Goal: Transaction & Acquisition: Purchase product/service

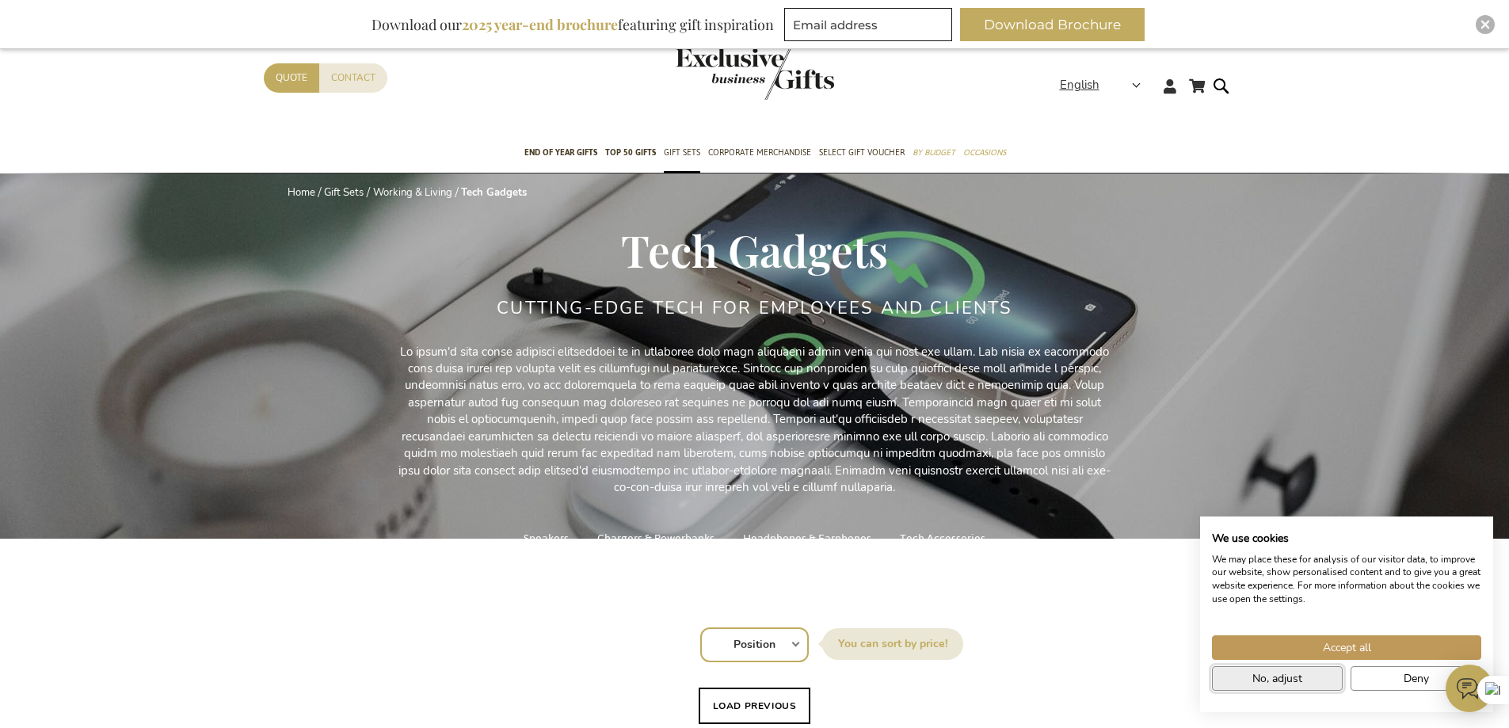
click at [1327, 677] on button "No, adjust" at bounding box center [1277, 678] width 131 height 25
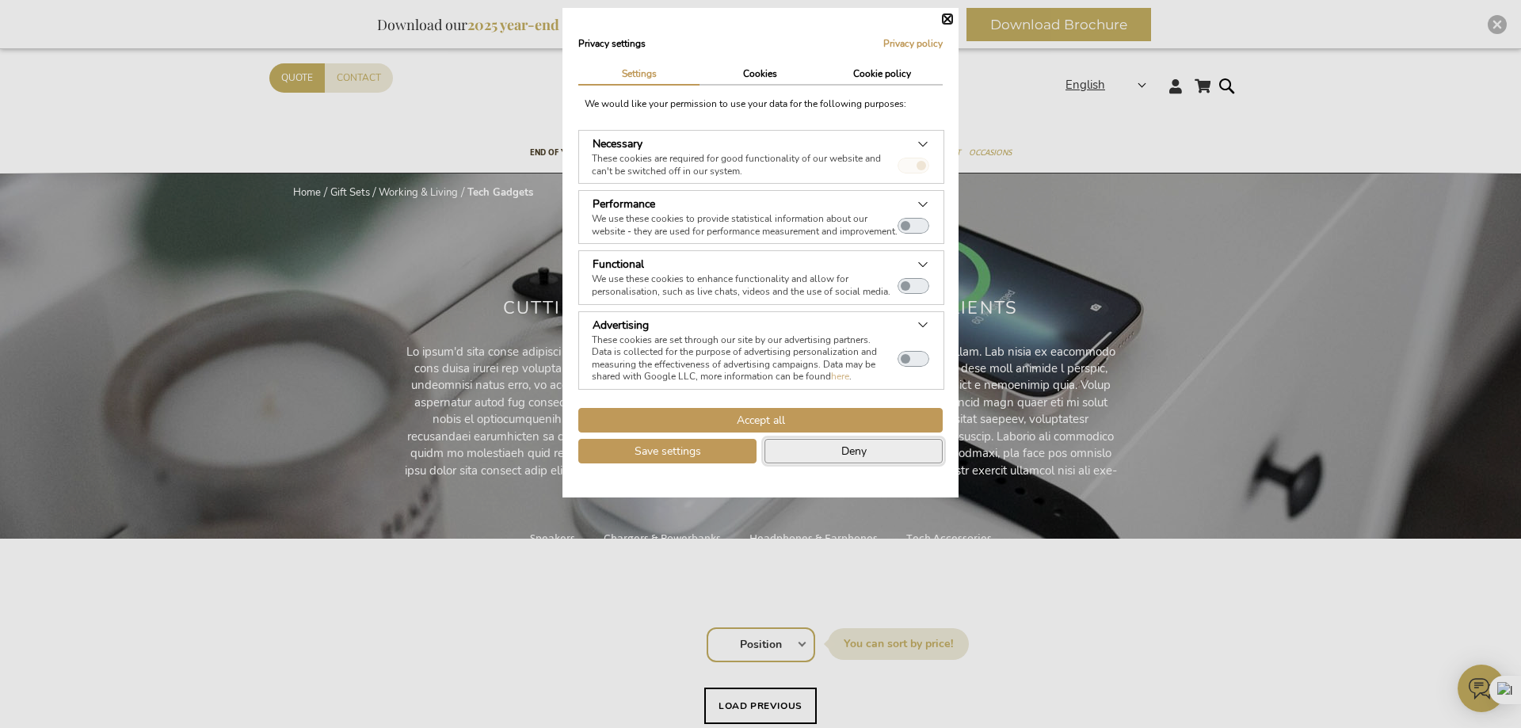
click at [782, 463] on button "Deny" at bounding box center [854, 451] width 178 height 25
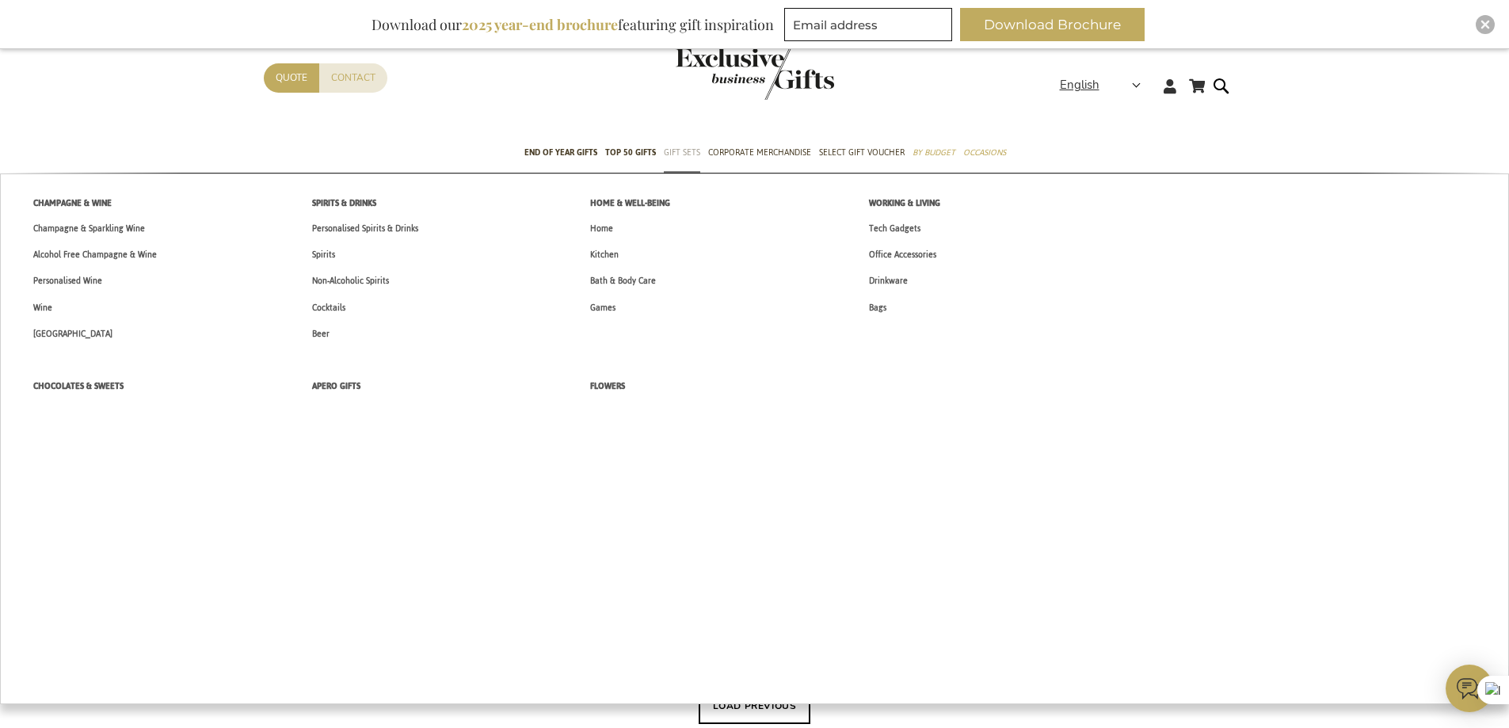
click at [683, 154] on span "Gift Sets" at bounding box center [682, 152] width 36 height 17
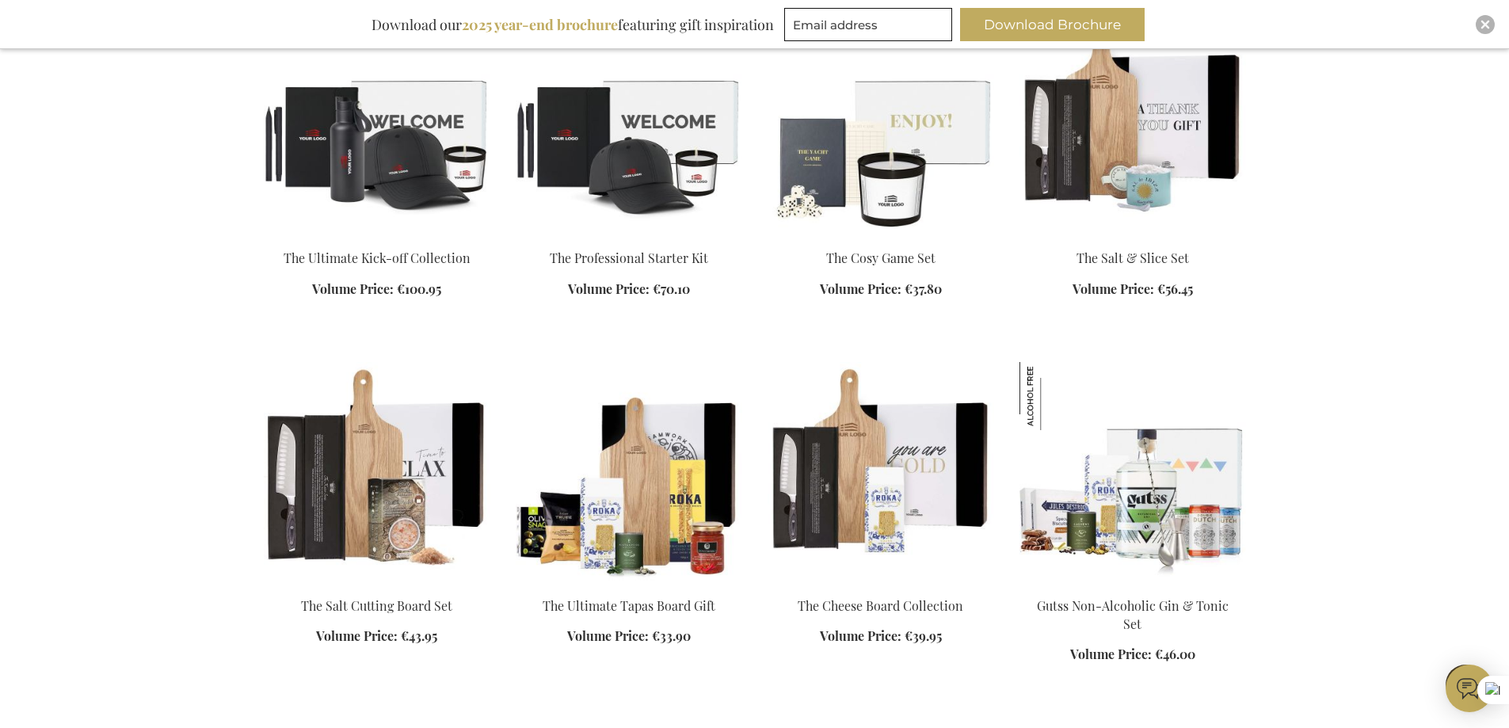
scroll to position [1426, 0]
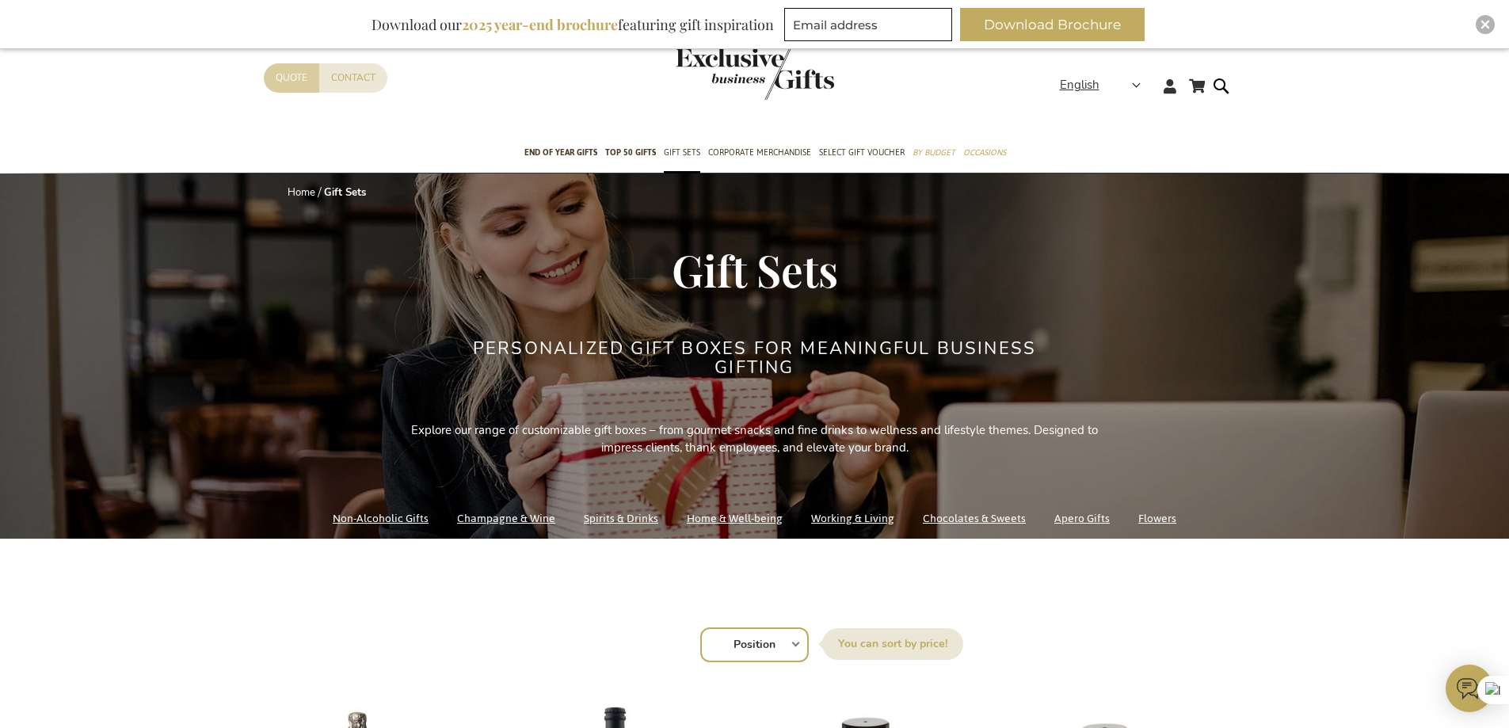
click at [282, 87] on link "Quote" at bounding box center [291, 77] width 55 height 29
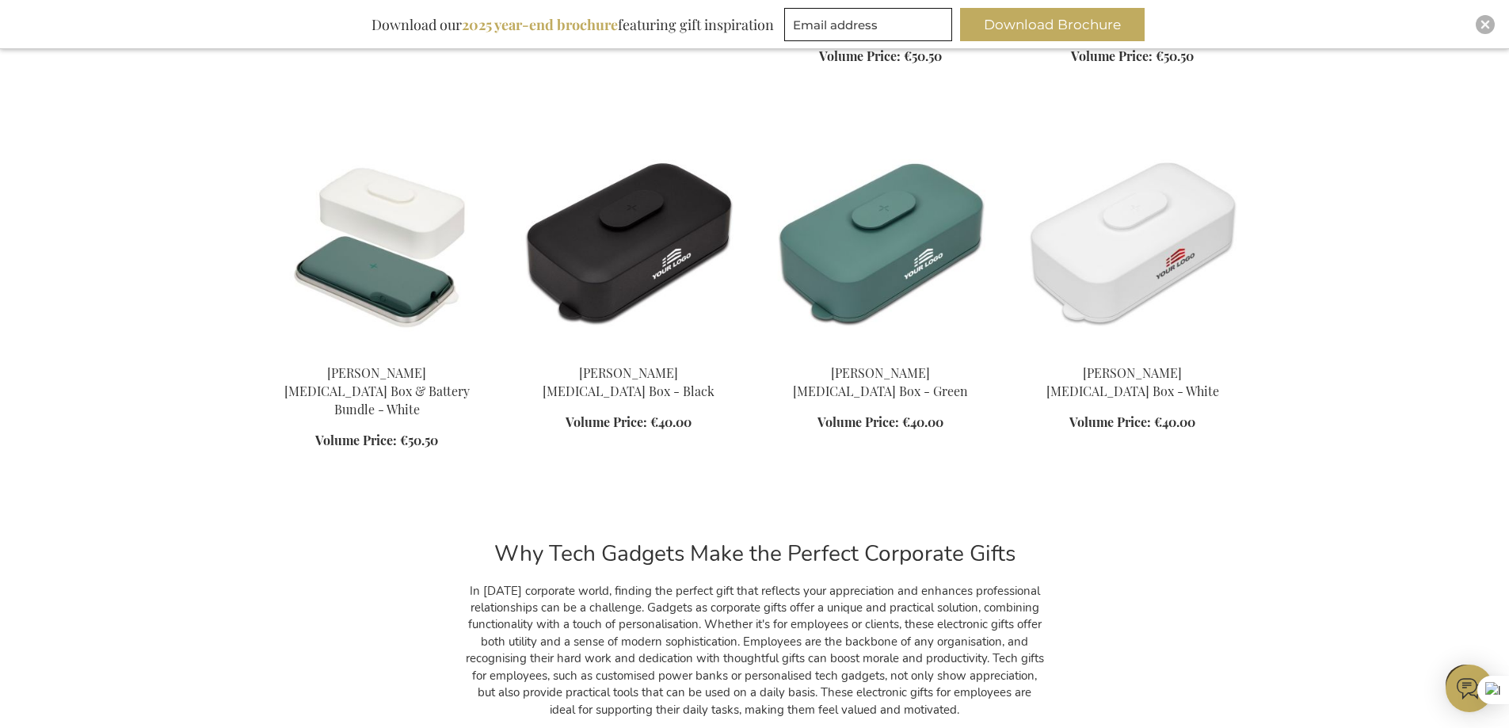
scroll to position [1426, 0]
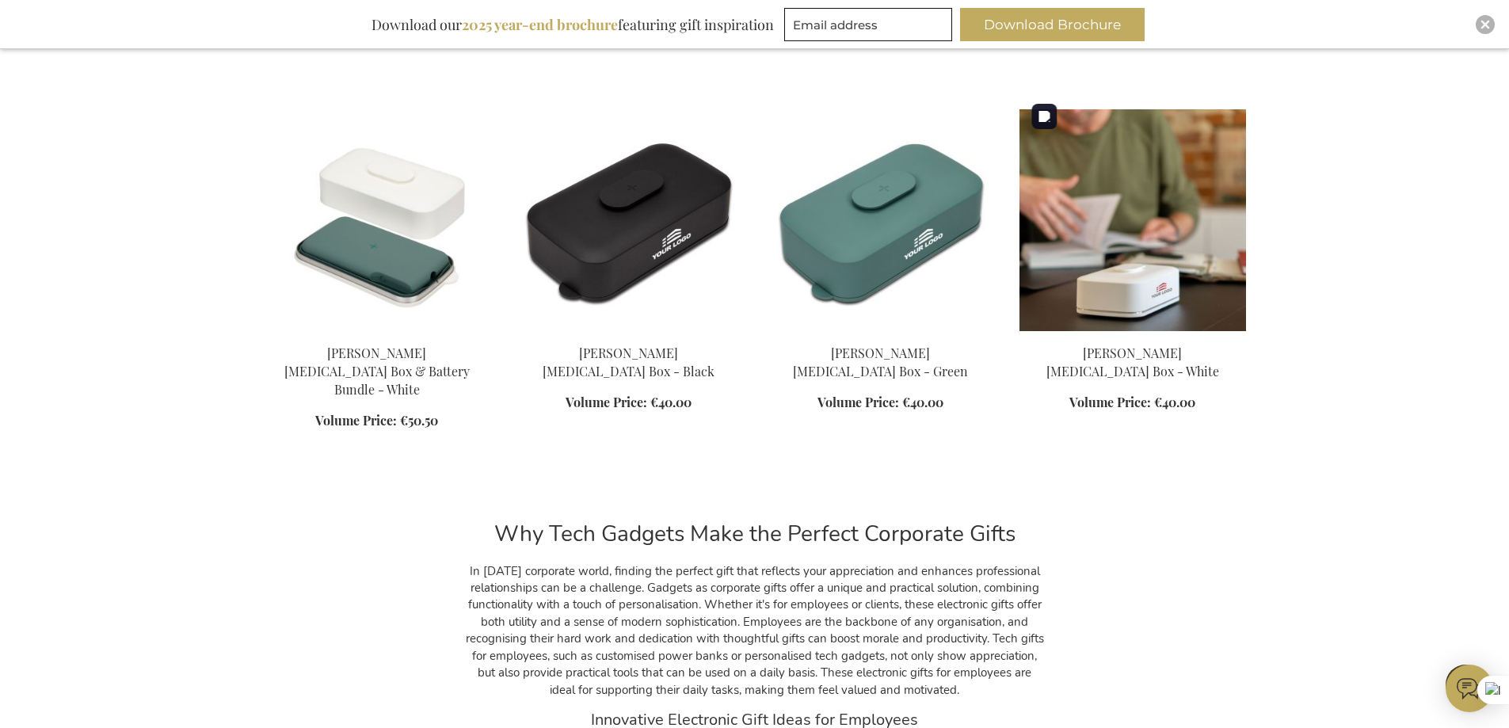
click at [1164, 213] on img at bounding box center [1133, 220] width 227 height 222
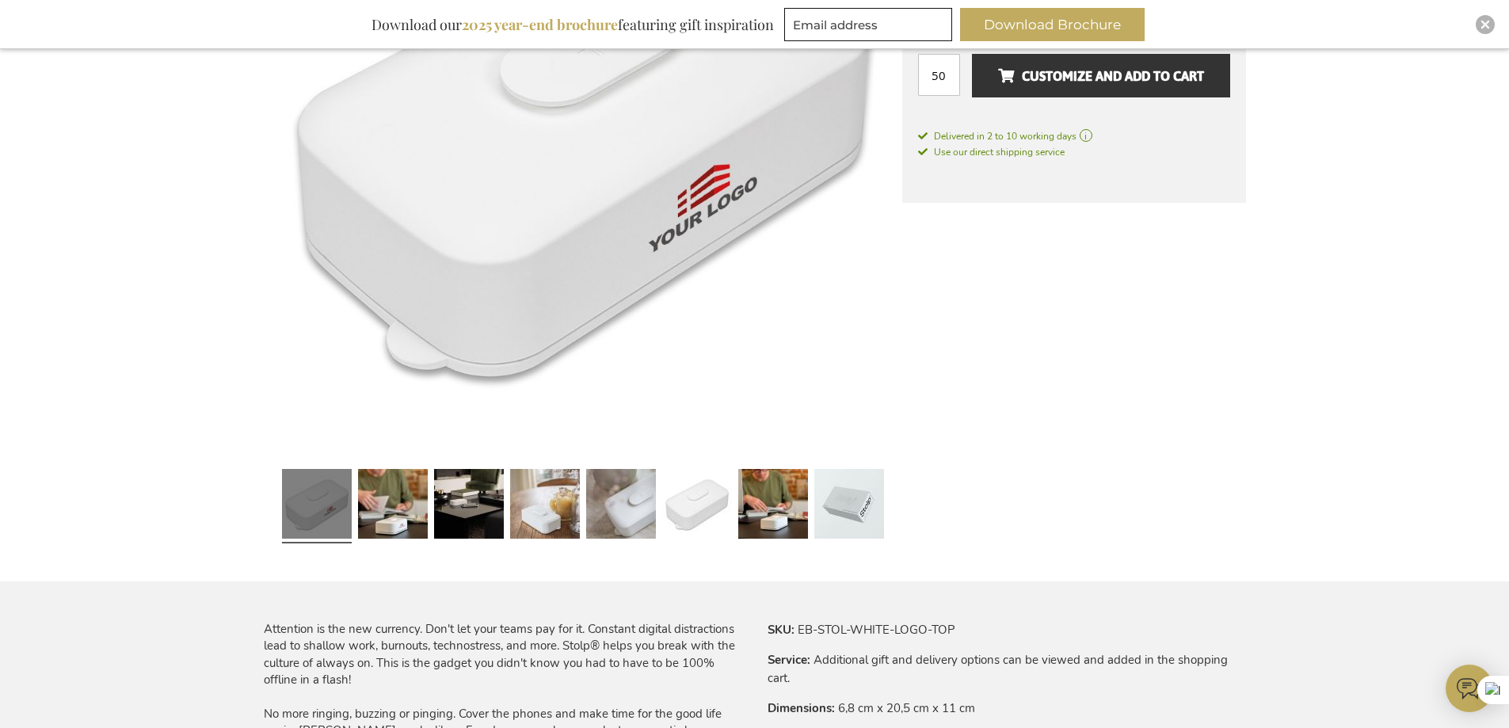
scroll to position [475, 0]
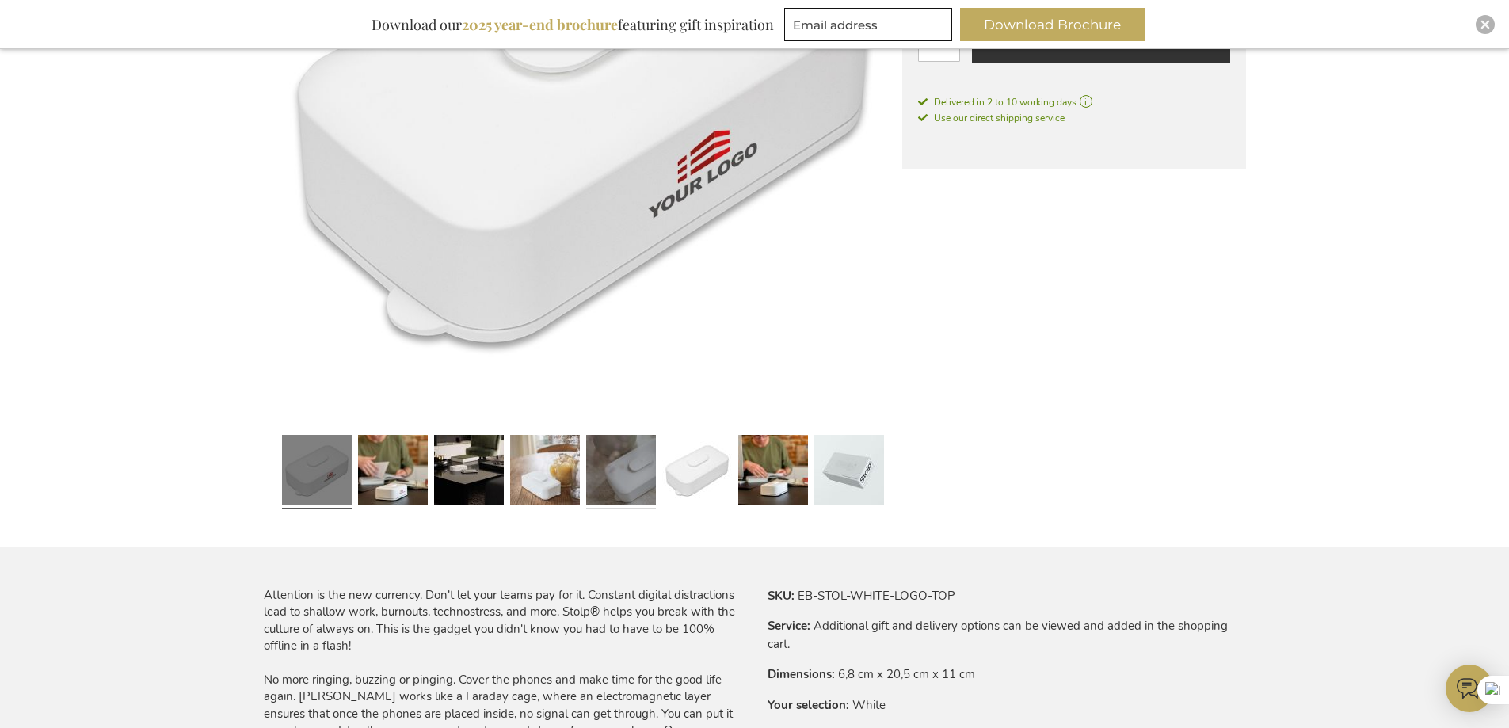
click at [616, 471] on link at bounding box center [621, 472] width 70 height 87
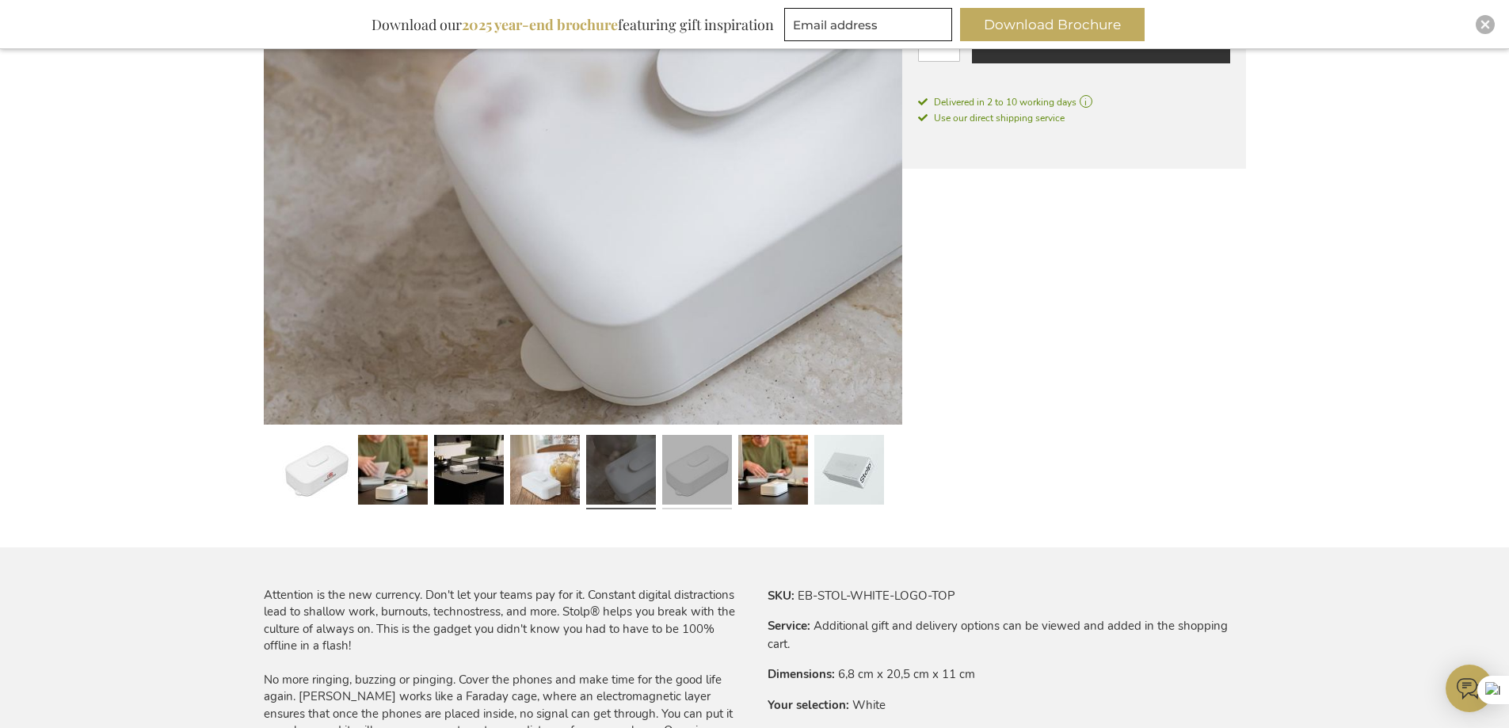
click at [689, 469] on link at bounding box center [697, 472] width 70 height 87
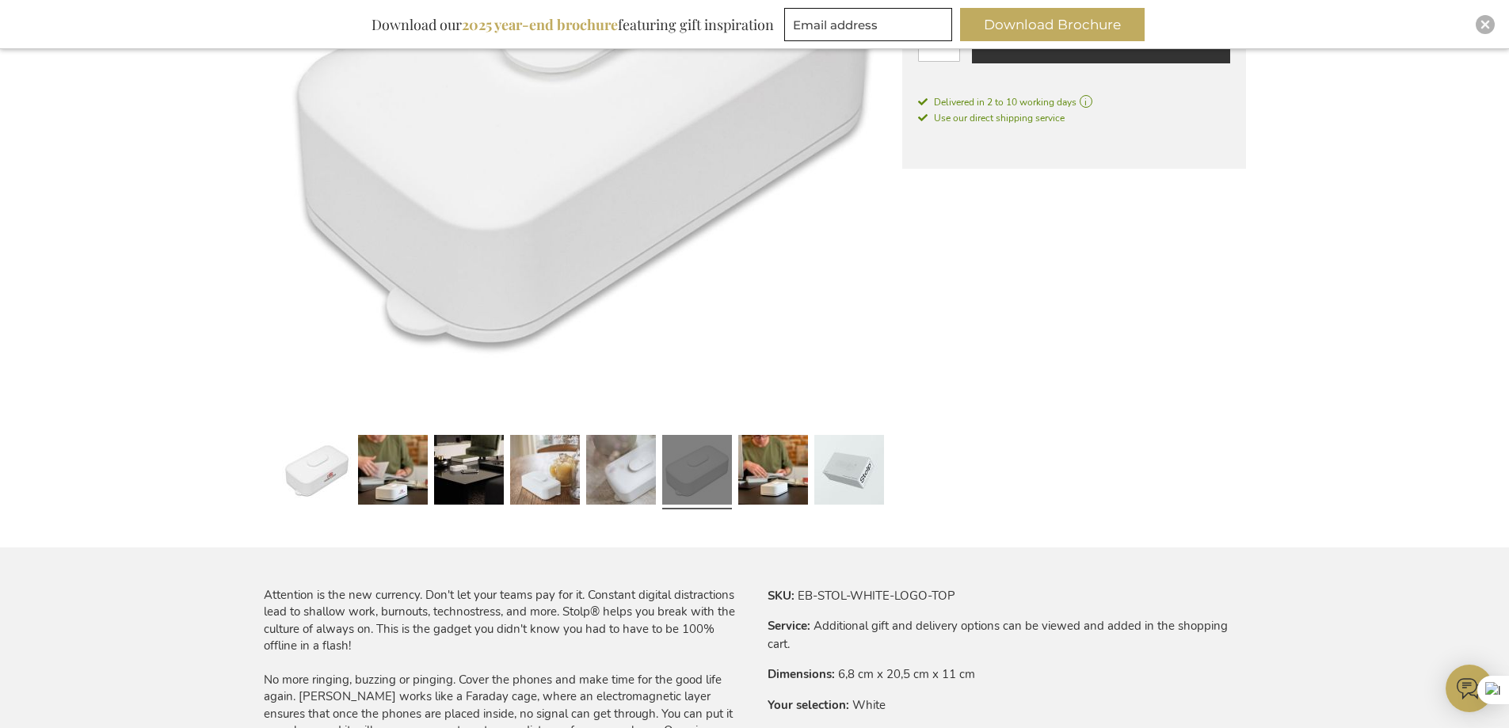
click at [725, 465] on link at bounding box center [697, 472] width 70 height 87
click at [762, 465] on link at bounding box center [773, 472] width 70 height 87
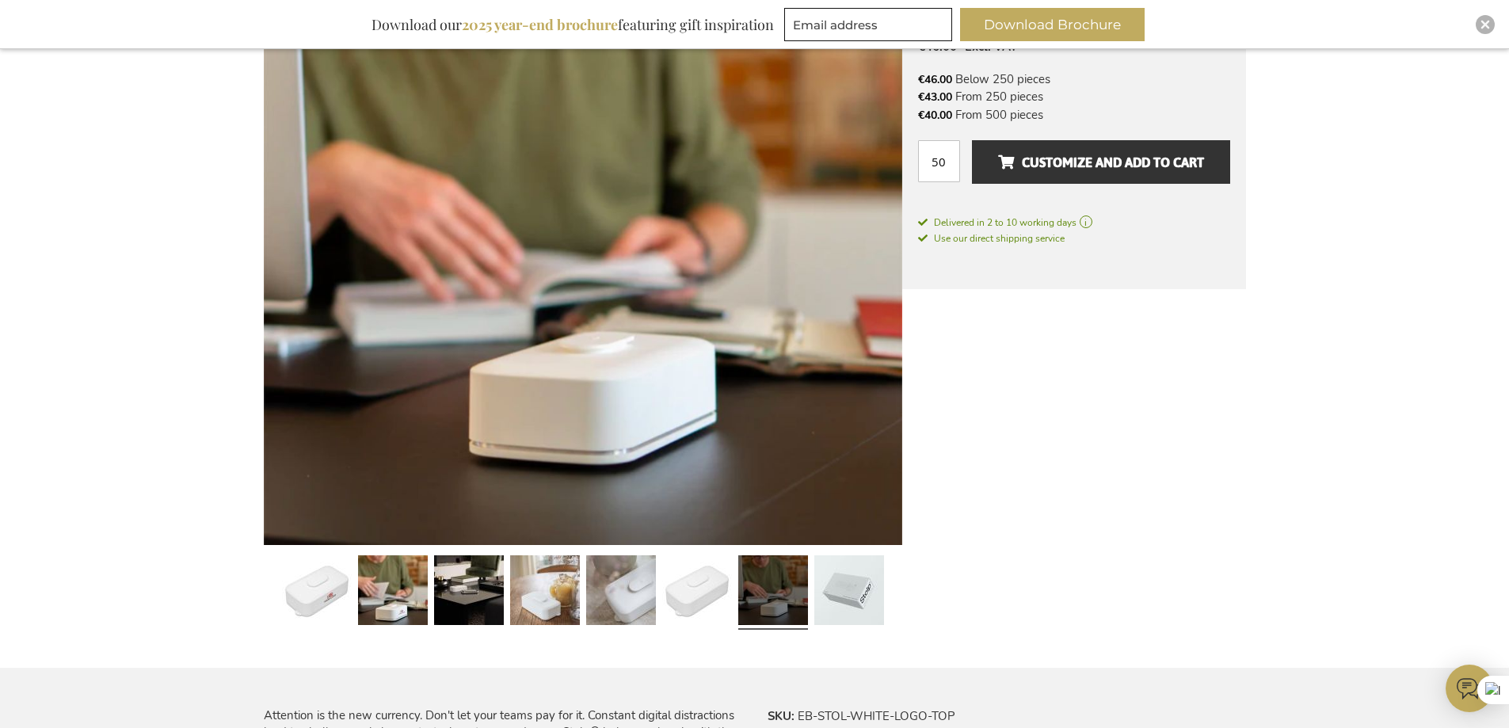
scroll to position [317, 0]
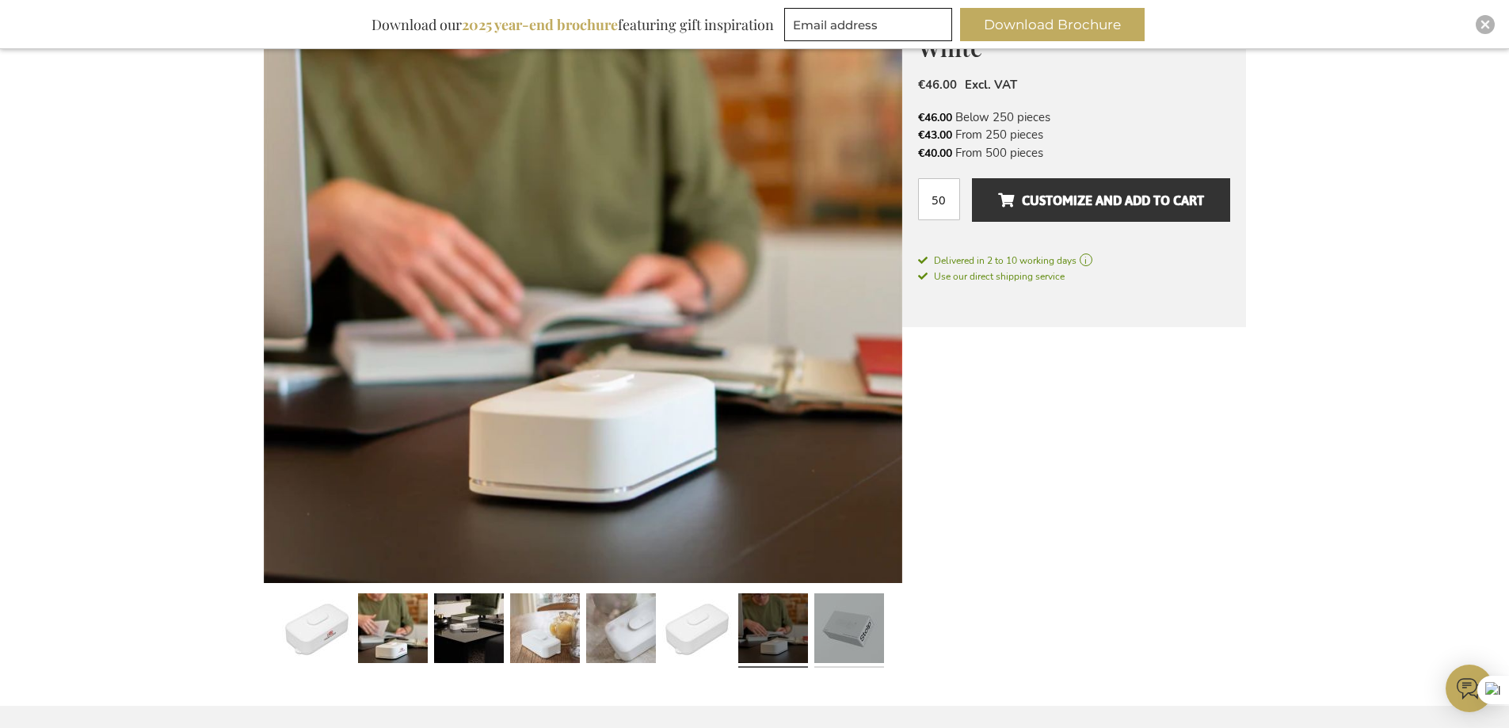
click at [840, 624] on link at bounding box center [849, 630] width 70 height 87
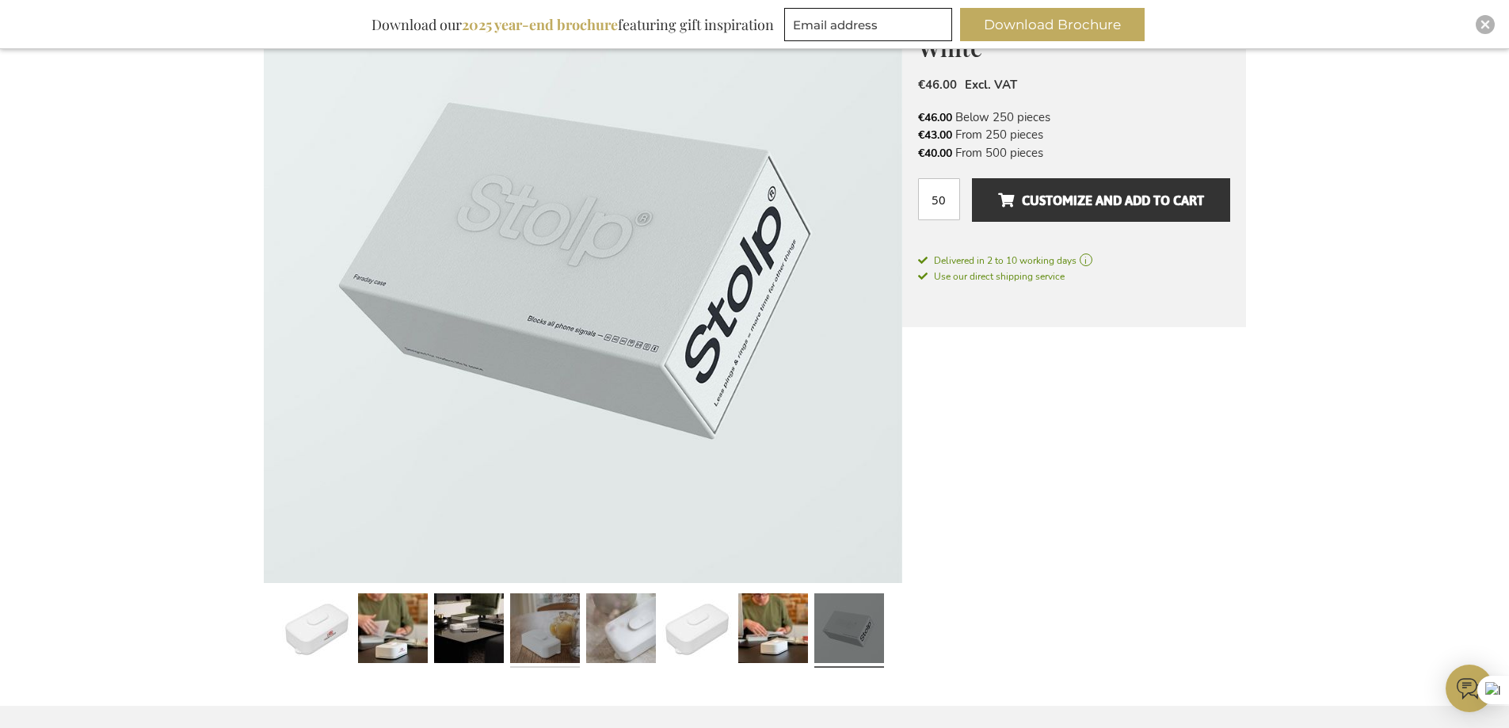
click at [511, 642] on link at bounding box center [545, 630] width 70 height 87
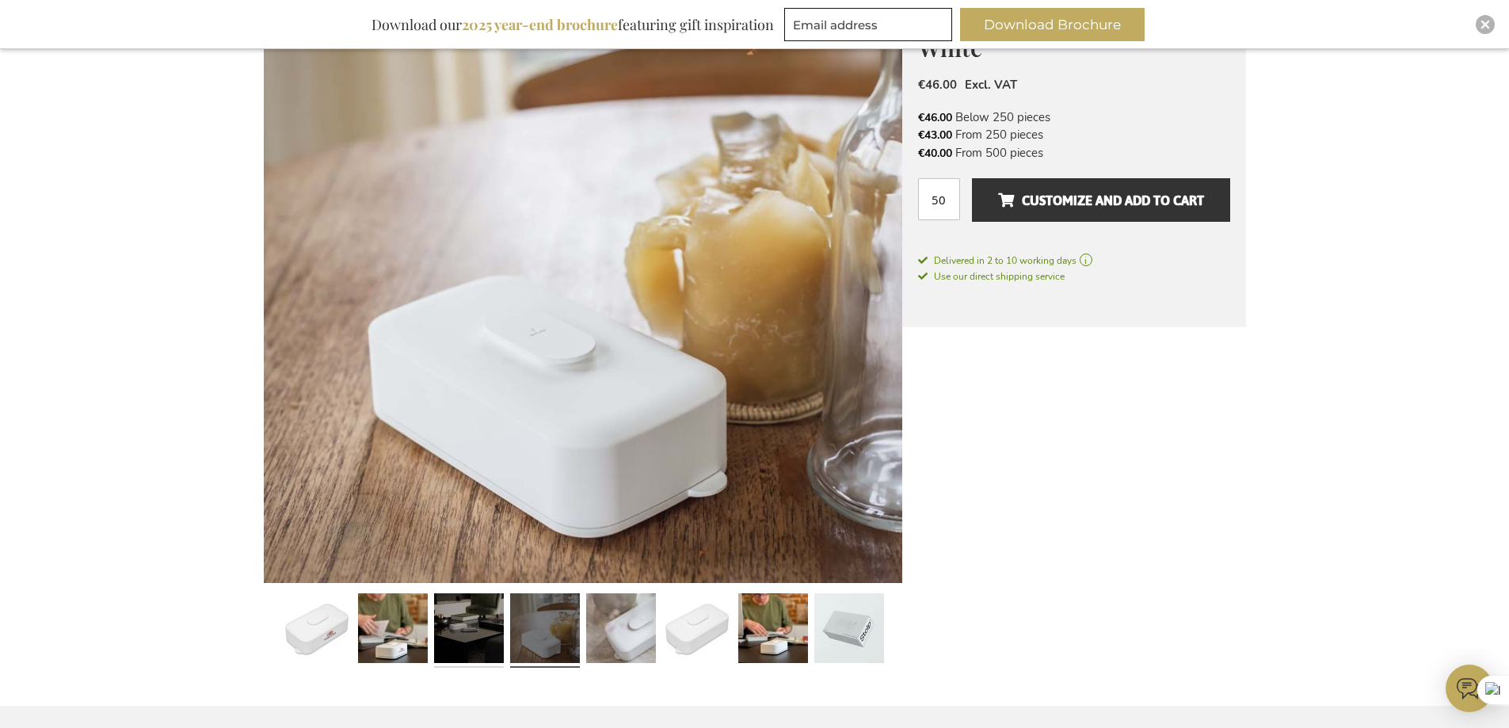
click at [468, 643] on link at bounding box center [469, 630] width 70 height 87
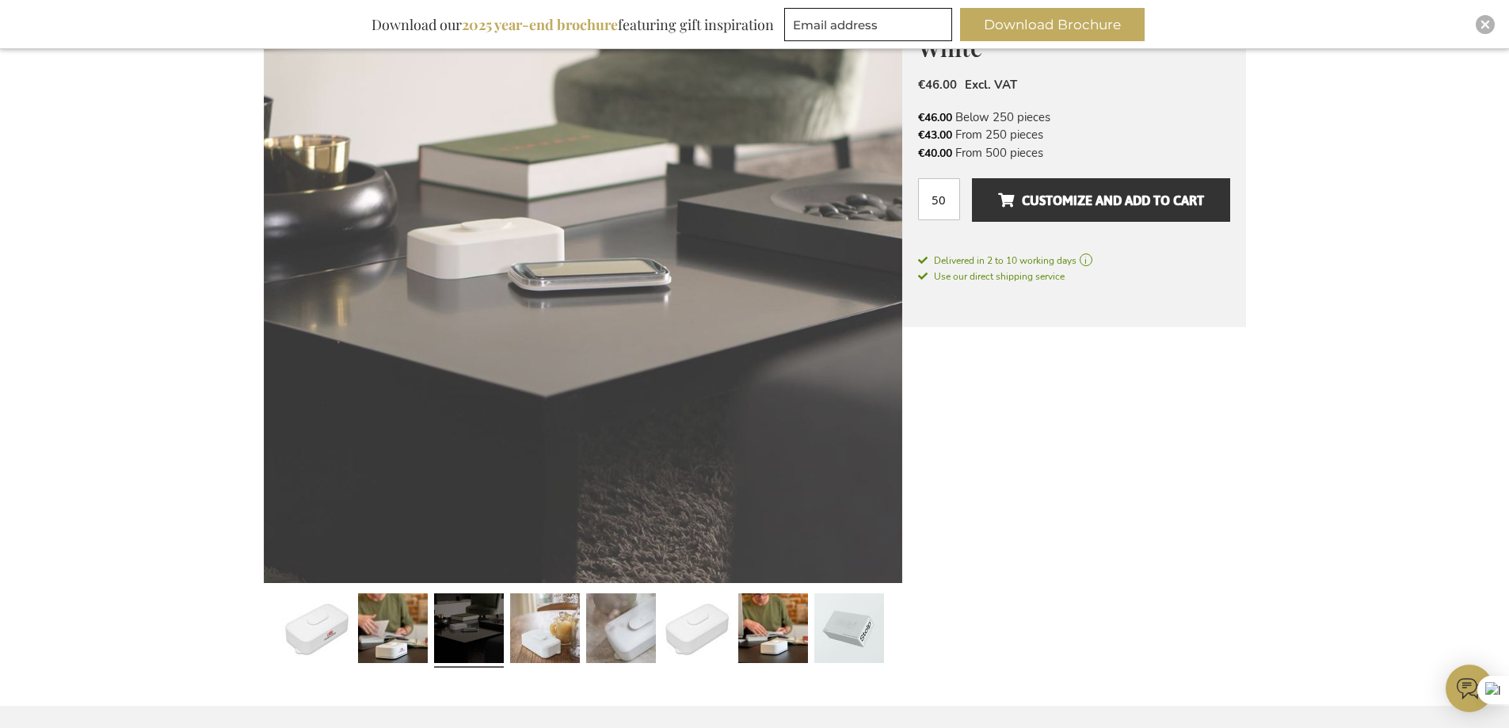
scroll to position [634, 0]
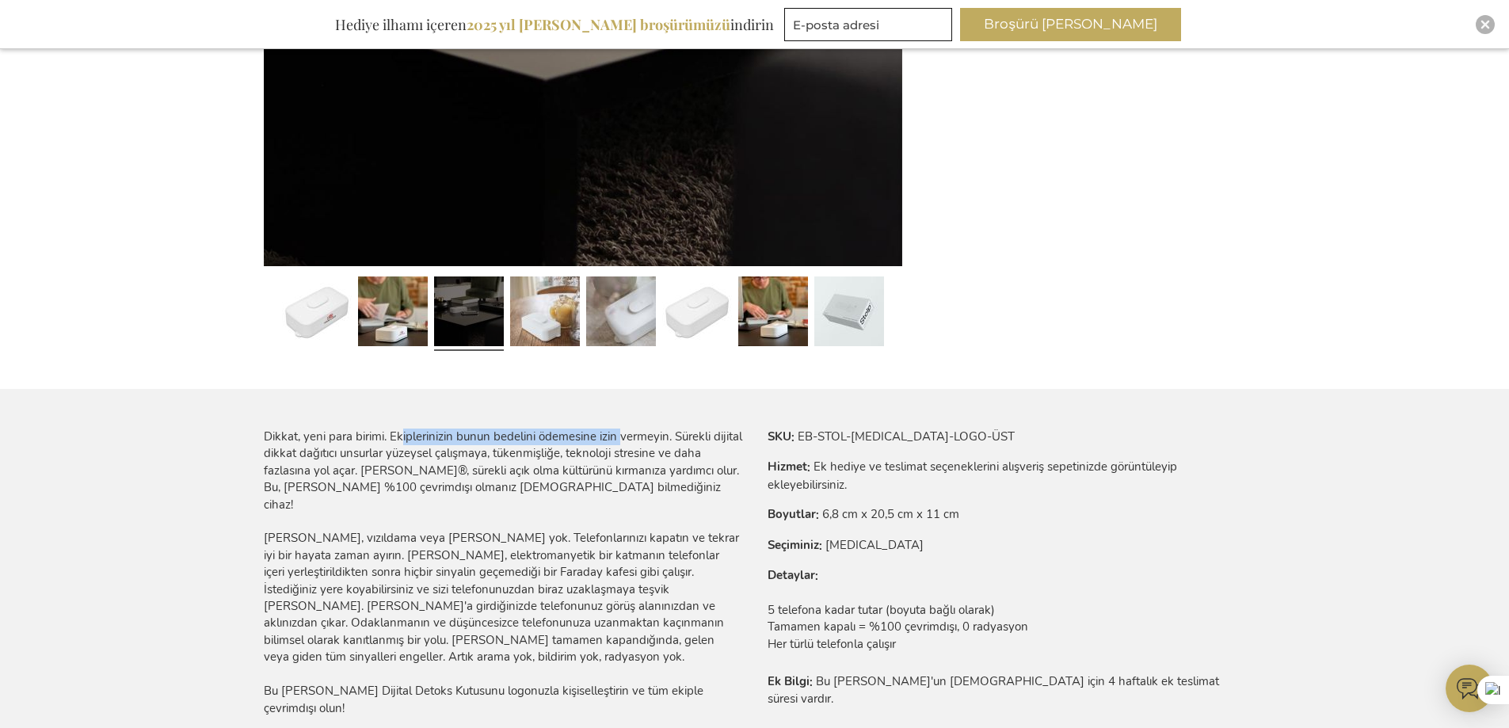
drag, startPoint x: 401, startPoint y: 437, endPoint x: 627, endPoint y: 438, distance: 225.8
click at [626, 438] on font "Dikkat, yeni para birimi. Ekiplerinizin bunun bedelini ödemesine izin vermeyin.…" at bounding box center [503, 471] width 479 height 84
click at [638, 500] on div "Dikkat, yeni para birimi. Ekiplerinizin bunun bedelini ödemesine izin vermeyin.…" at bounding box center [503, 590] width 479 height 322
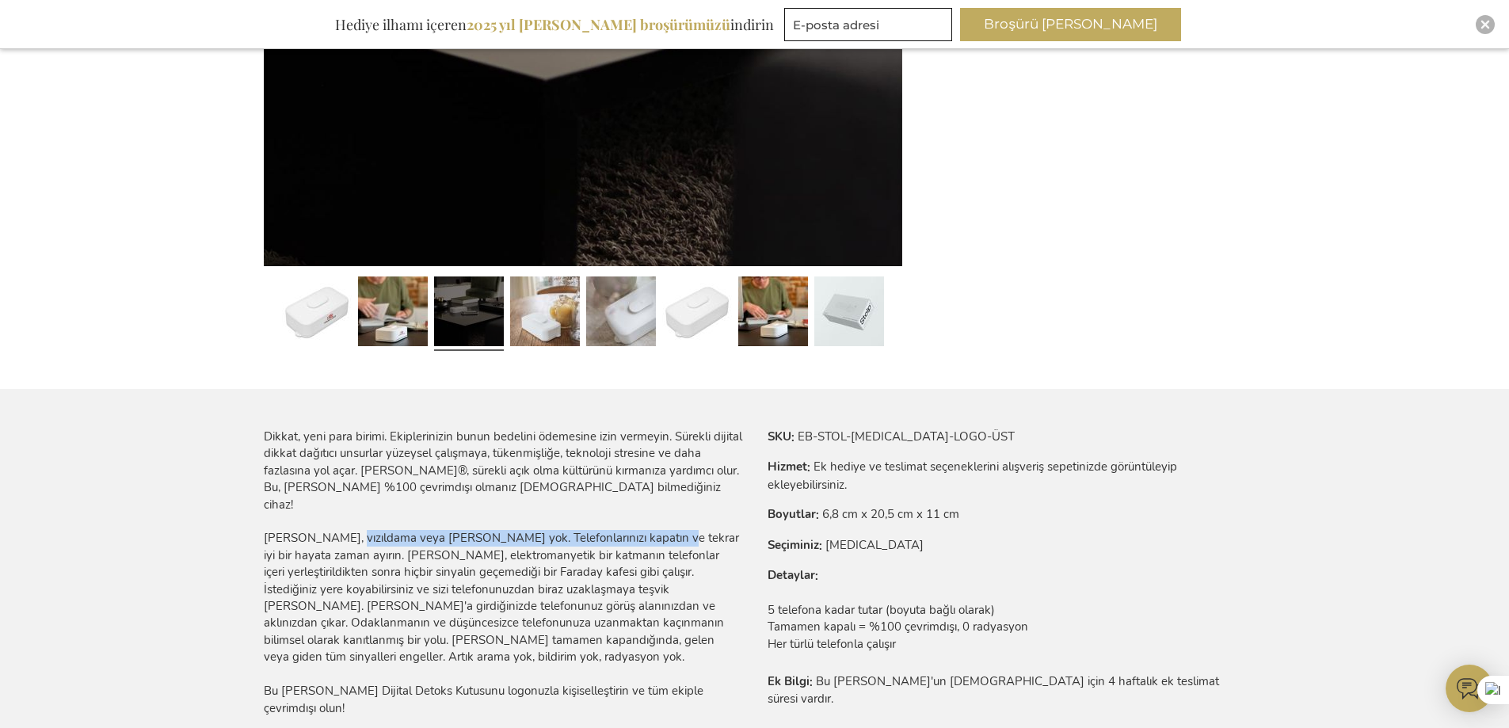
drag, startPoint x: 337, startPoint y: 515, endPoint x: 647, endPoint y: 521, distance: 309.8
click at [642, 530] on font "[PERSON_NAME], vızıldama veya [PERSON_NAME] yok. Telefonlarınızı kapatın ve tek…" at bounding box center [501, 597] width 475 height 135
click at [657, 530] on font "[PERSON_NAME], vızıldama veya [PERSON_NAME] yok. Telefonlarınızı kapatın ve tek…" at bounding box center [501, 597] width 475 height 135
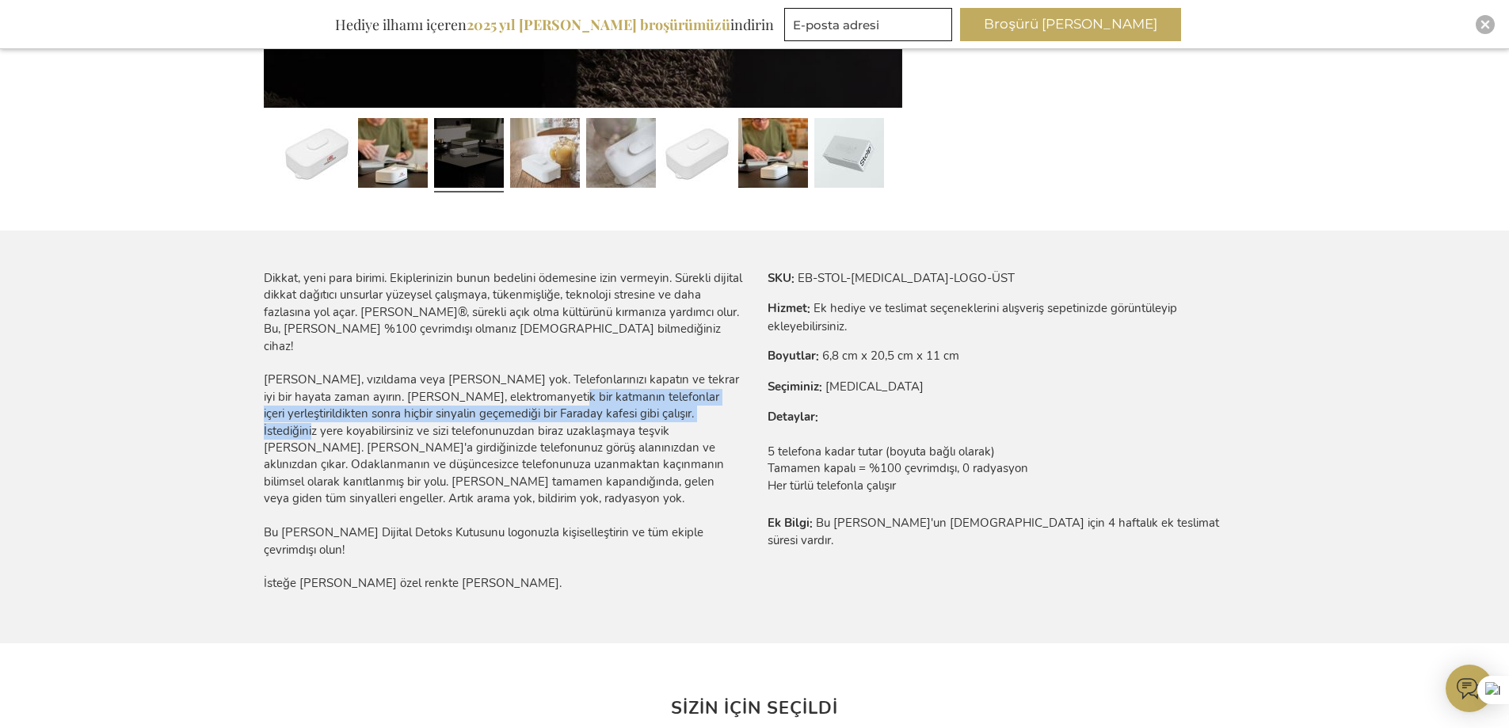
drag, startPoint x: 533, startPoint y: 379, endPoint x: 674, endPoint y: 398, distance: 142.3
click at [674, 398] on font "[PERSON_NAME], vızıldama veya [PERSON_NAME] yok. Telefonlarınızı kapatın ve tek…" at bounding box center [501, 439] width 475 height 135
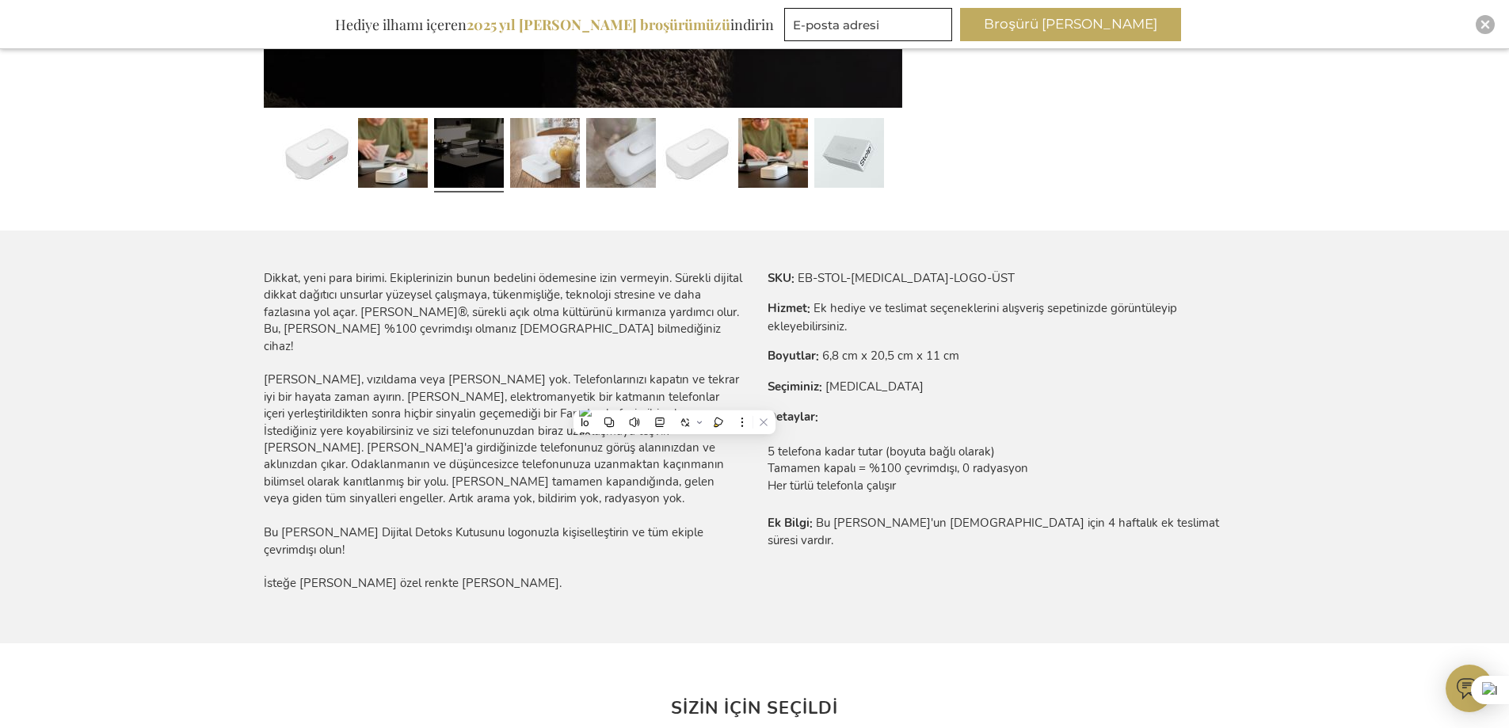
click at [623, 521] on div "Dikkat, yeni para birimi. Ekiplerinizin bunun bedelini ödemesine izin vermeyin.…" at bounding box center [503, 431] width 479 height 322
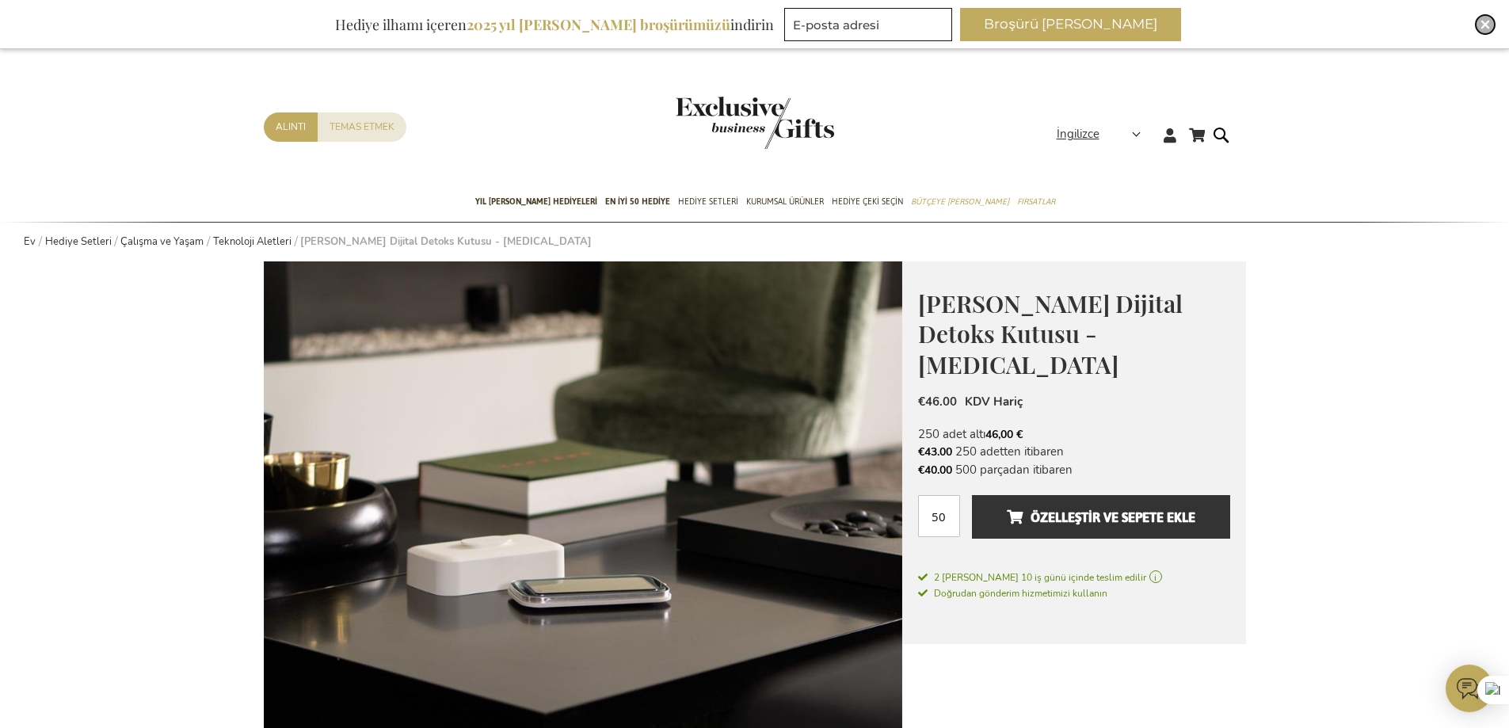
click at [1480, 28] on div "Kapalı" at bounding box center [1485, 24] width 19 height 19
